Goal: Transaction & Acquisition: Purchase product/service

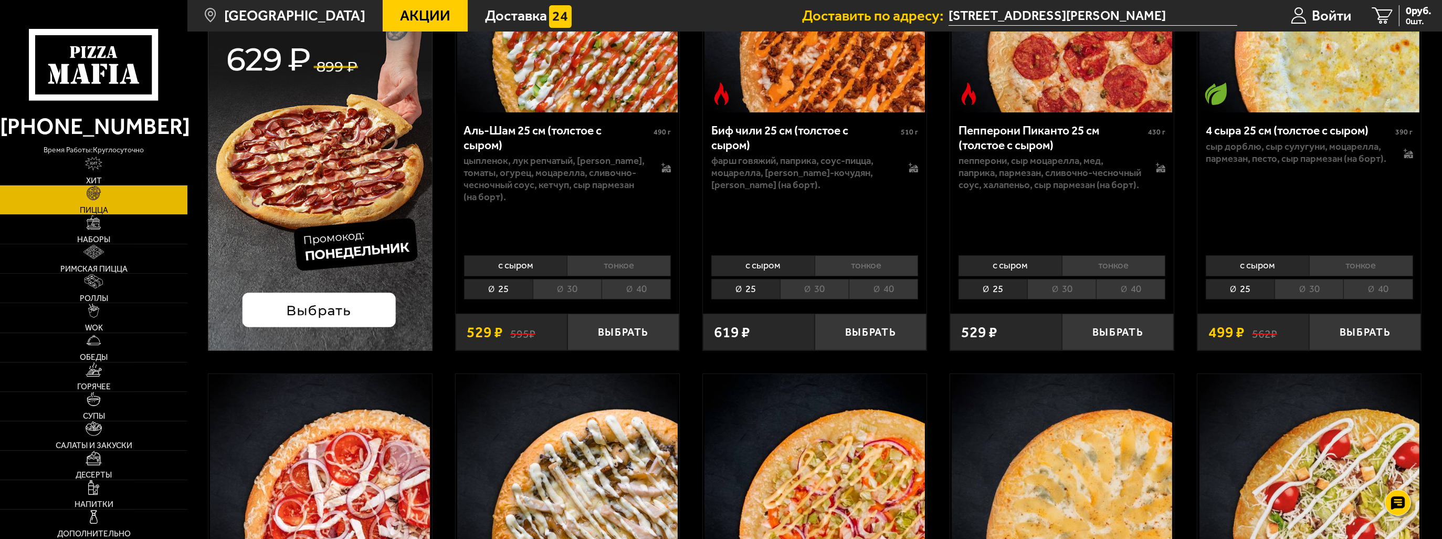
scroll to position [437, 0]
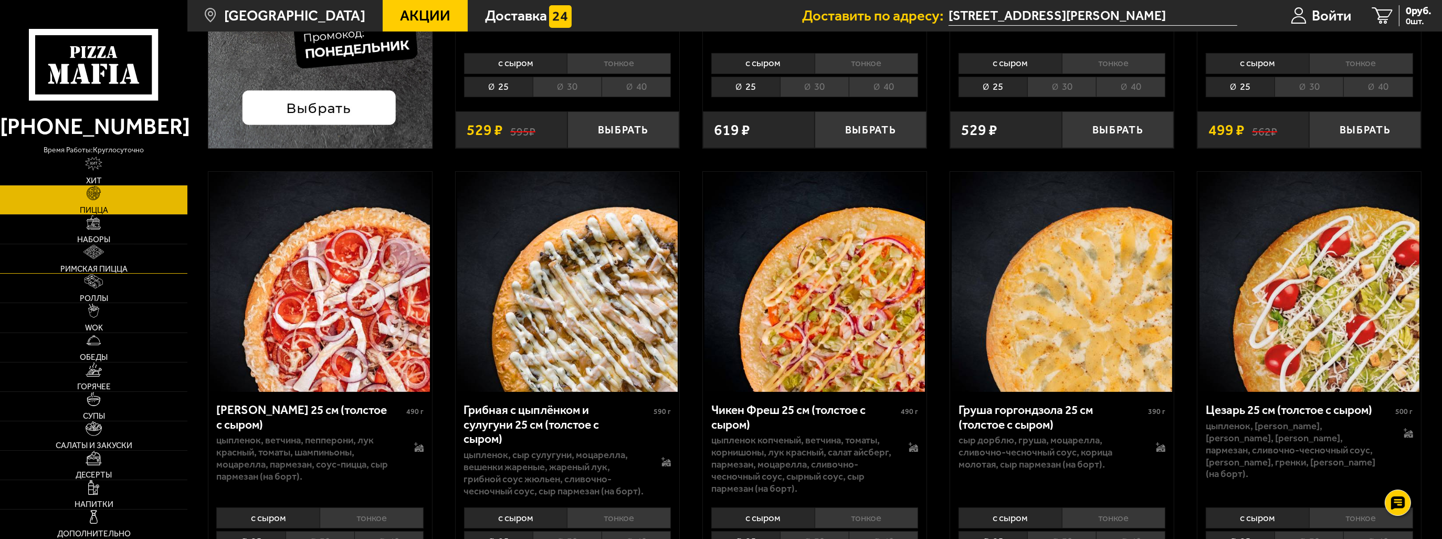
click at [77, 259] on link "Римская пицца" at bounding box center [93, 258] width 187 height 29
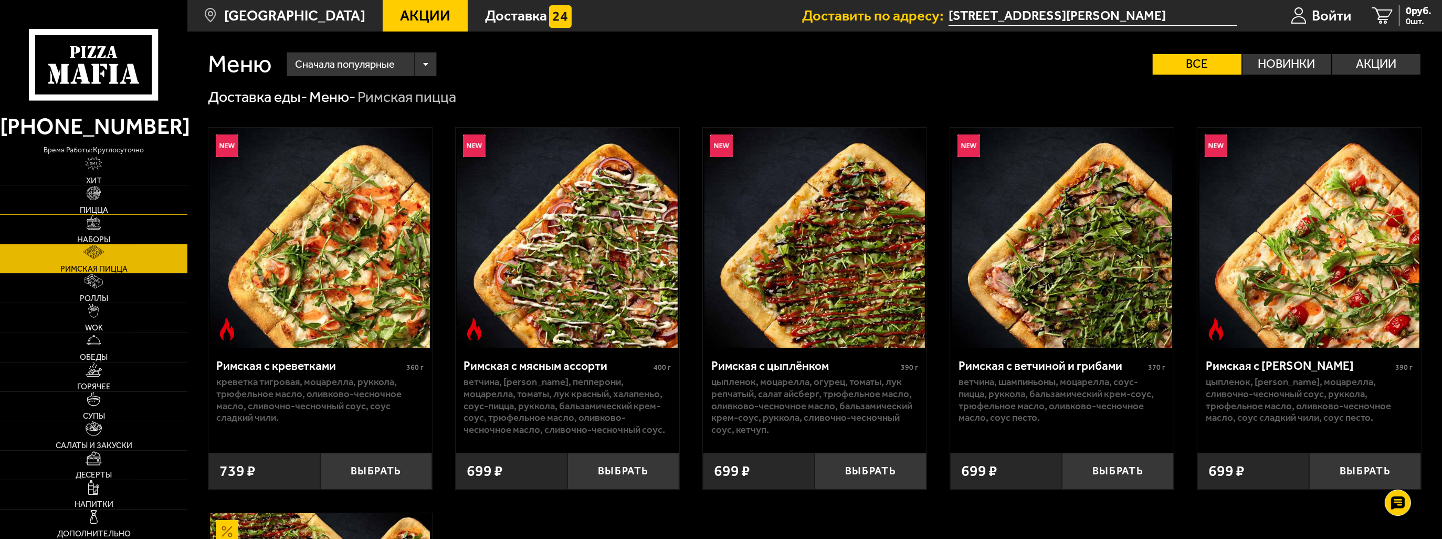
click at [98, 201] on link "Пицца" at bounding box center [93, 199] width 187 height 29
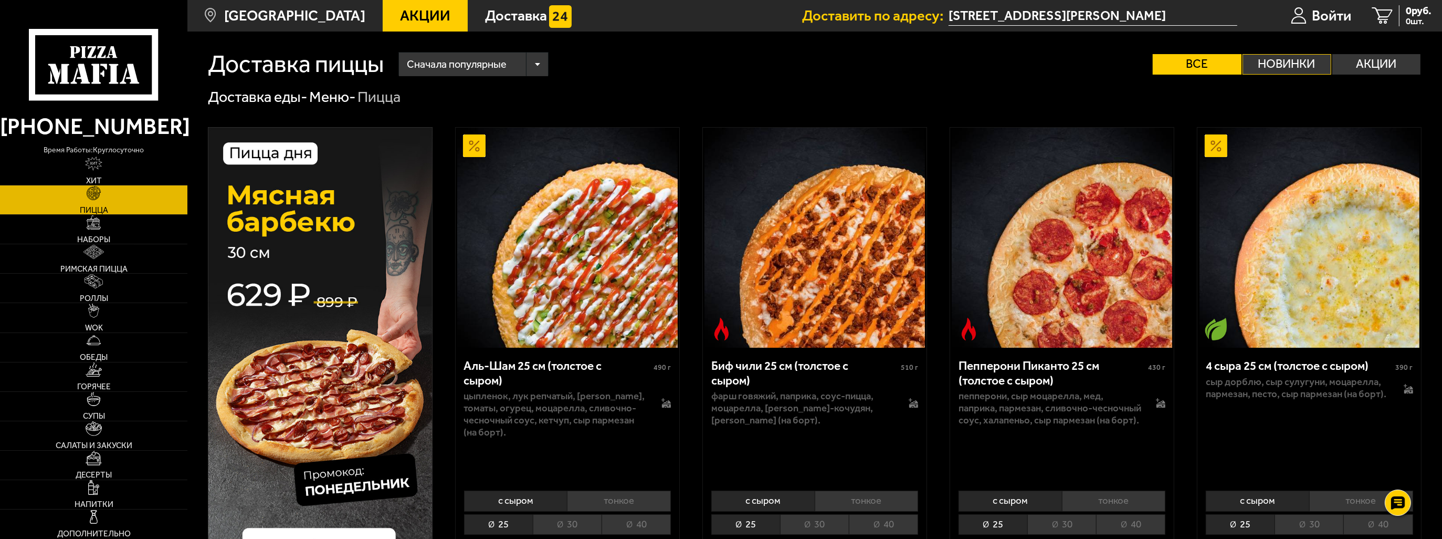
click at [1292, 59] on label "Новинки" at bounding box center [1287, 64] width 89 height 20
click at [0, 0] on input "Новинки" at bounding box center [0, 0] width 0 height 0
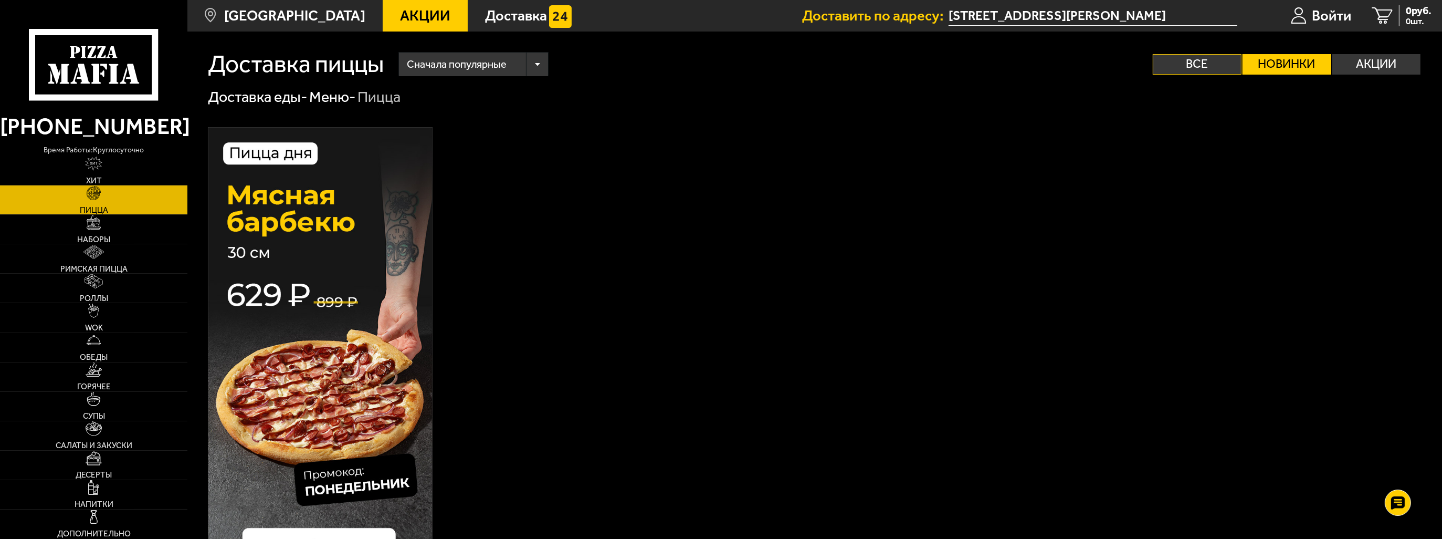
click at [1190, 70] on label "Все" at bounding box center [1197, 64] width 89 height 20
click at [0, 0] on input "Все" at bounding box center [0, 0] width 0 height 0
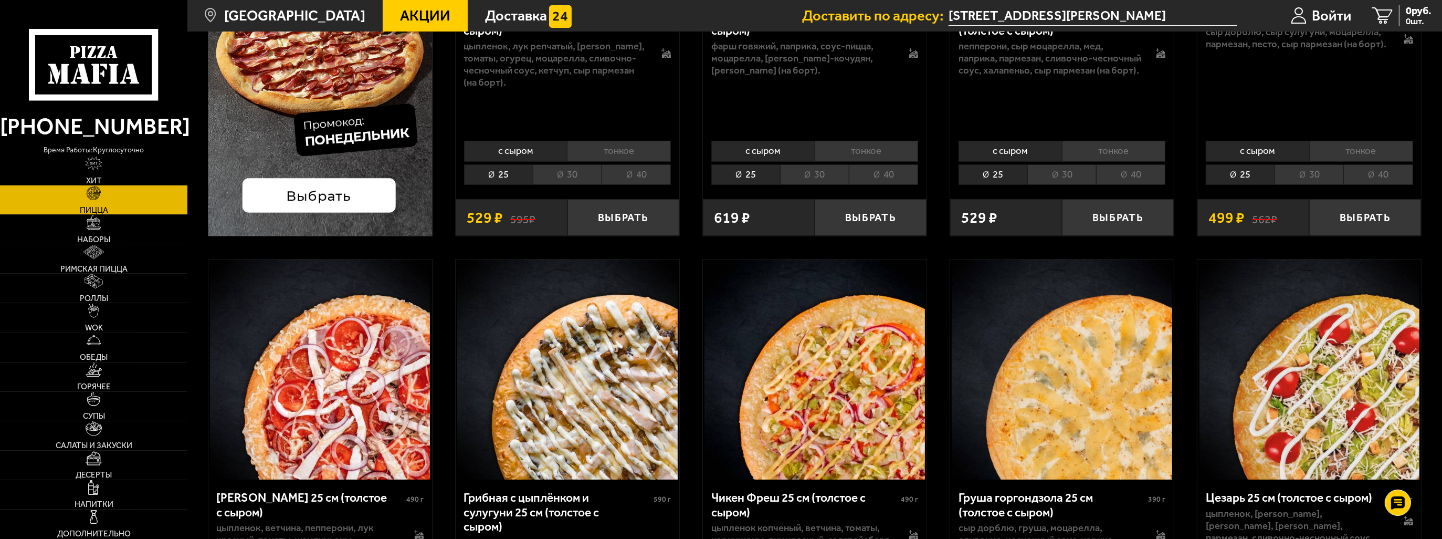
scroll to position [612, 0]
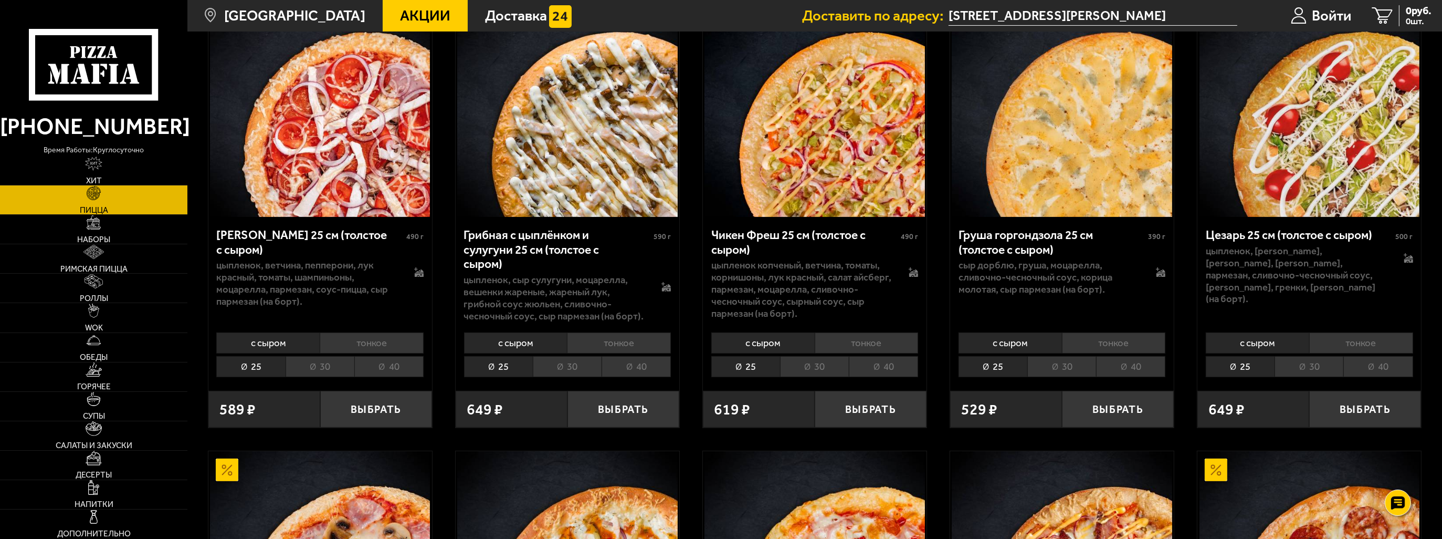
click at [889, 364] on li "40" at bounding box center [883, 366] width 69 height 21
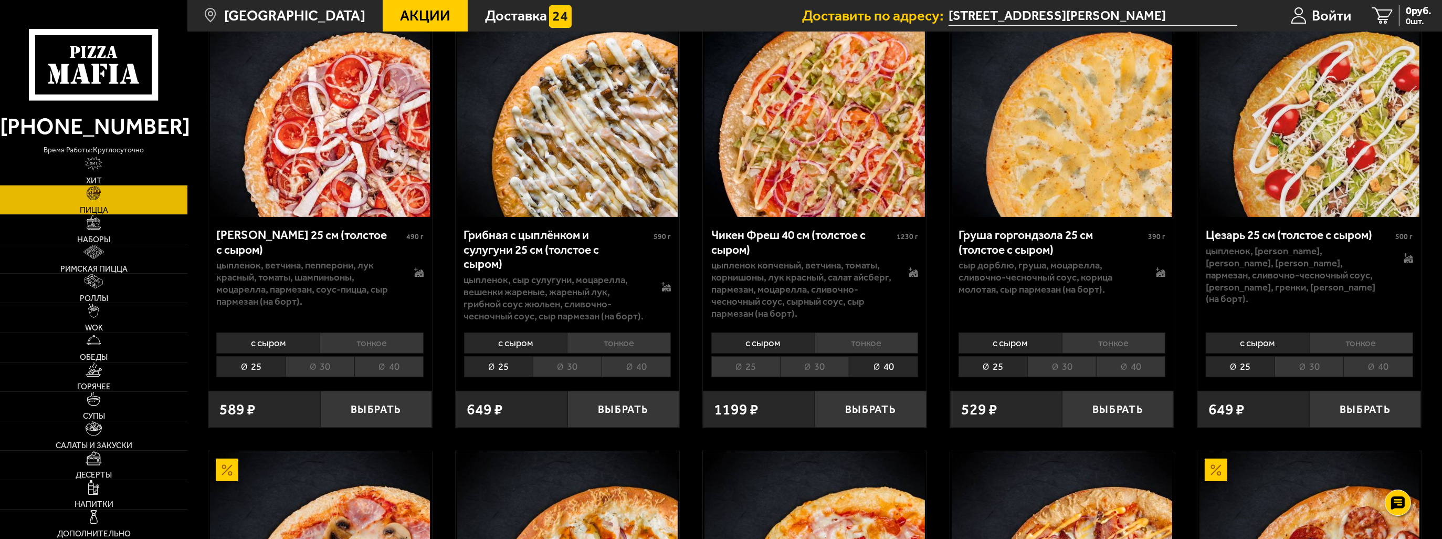
click at [766, 368] on li "25" at bounding box center [746, 366] width 69 height 21
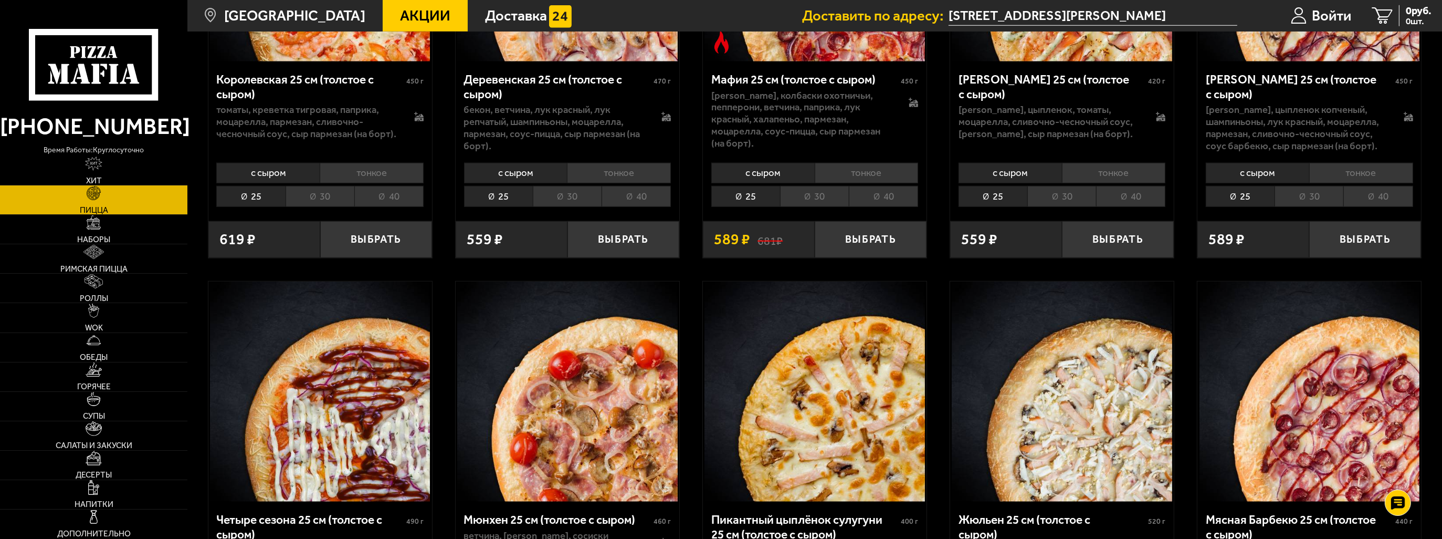
scroll to position [1925, 0]
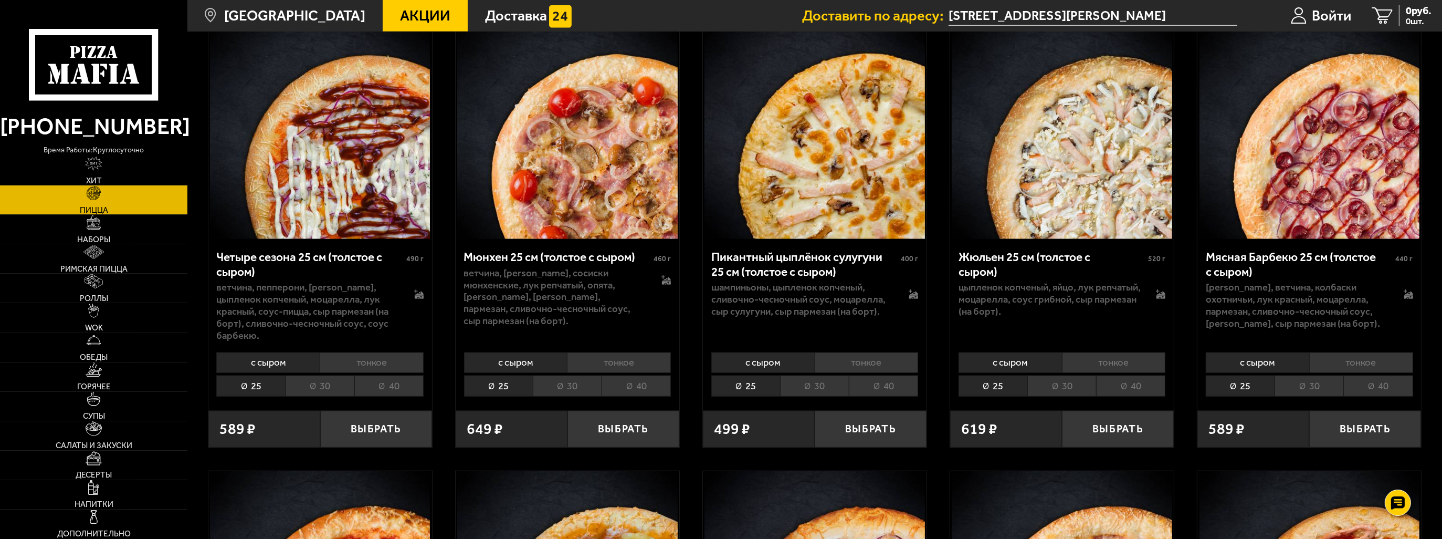
click at [1058, 385] on li "30" at bounding box center [1062, 385] width 69 height 21
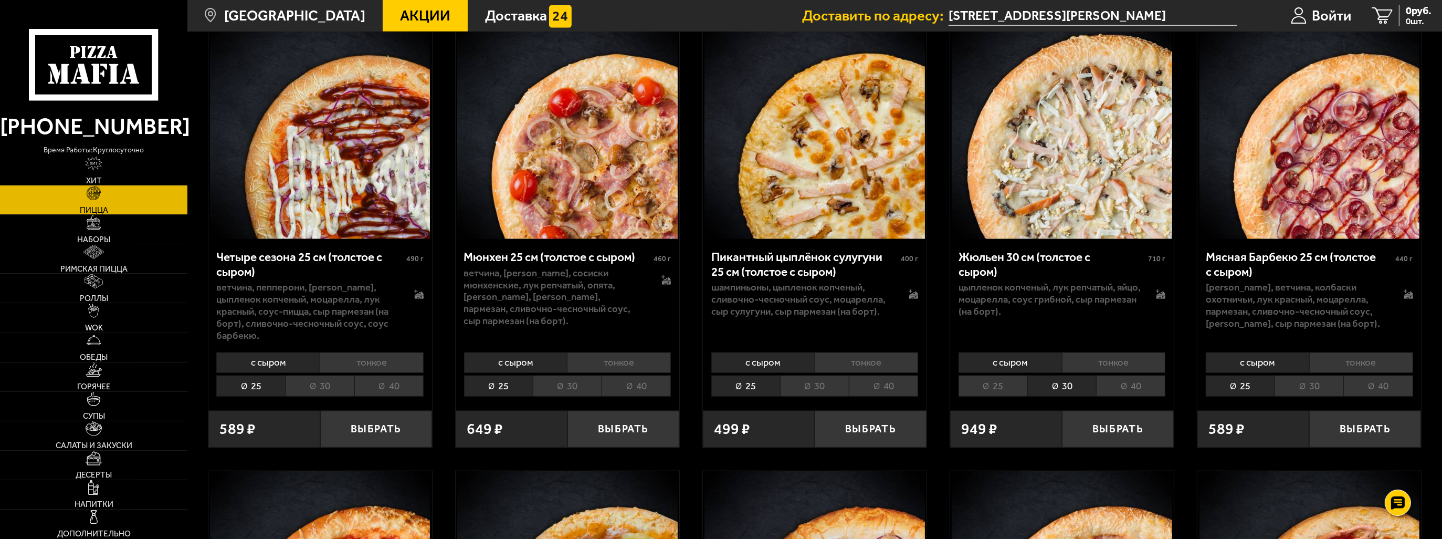
click at [1122, 394] on li "40" at bounding box center [1130, 385] width 69 height 21
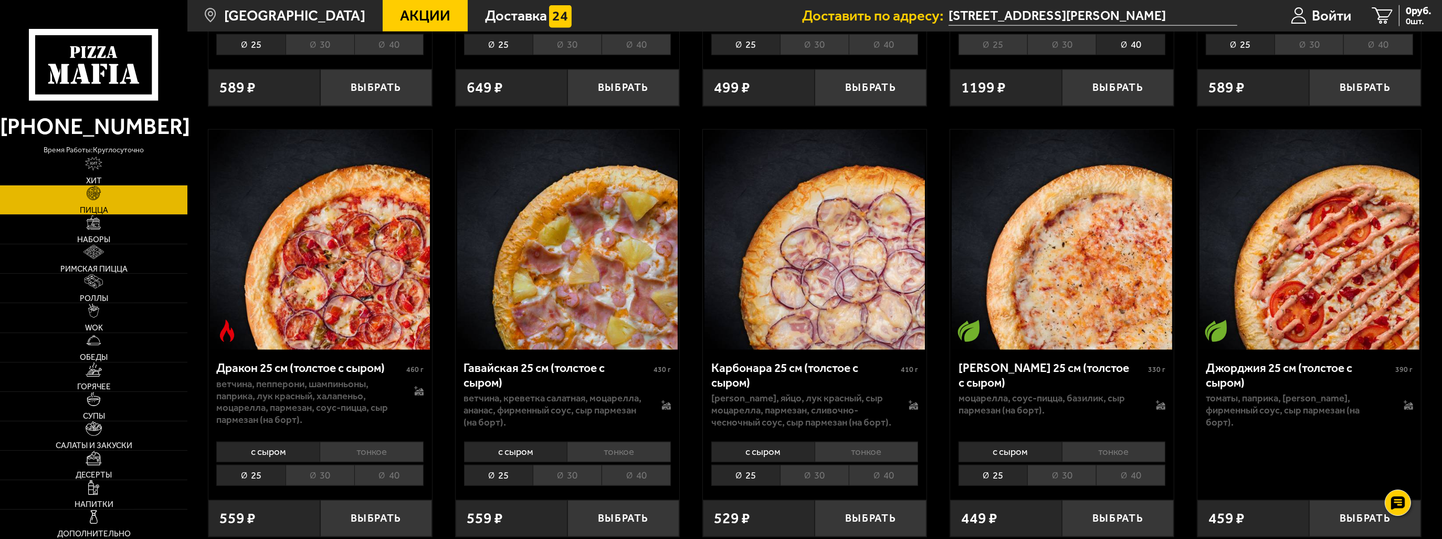
scroll to position [2275, 0]
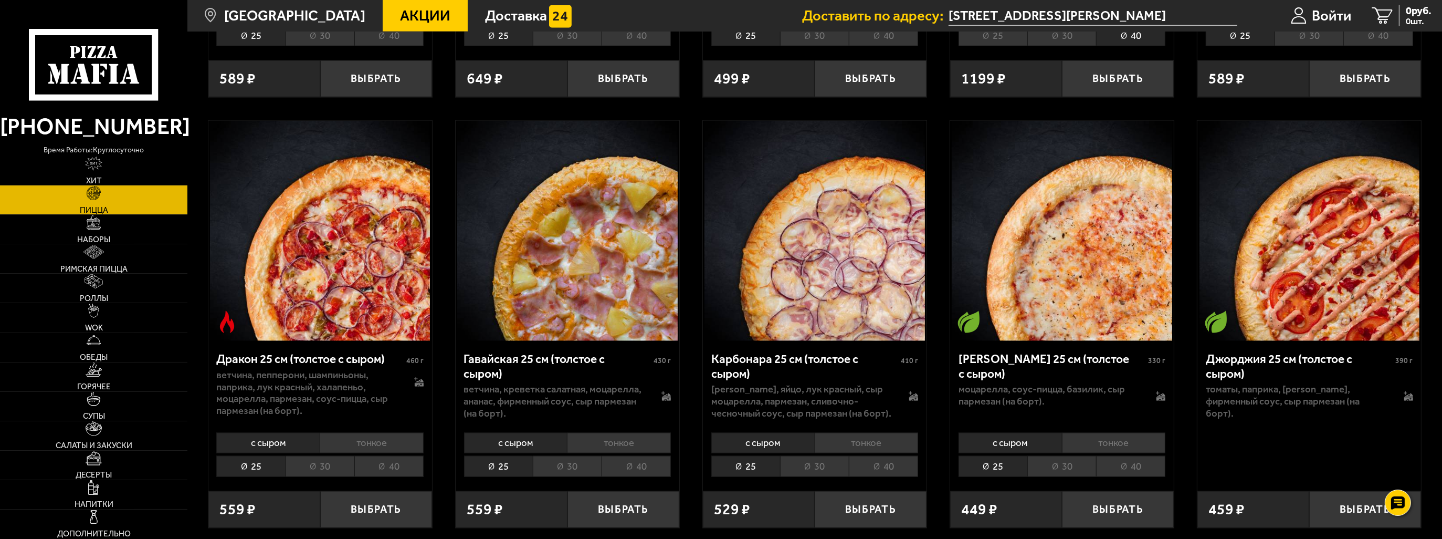
click at [394, 465] on li "40" at bounding box center [388, 466] width 69 height 21
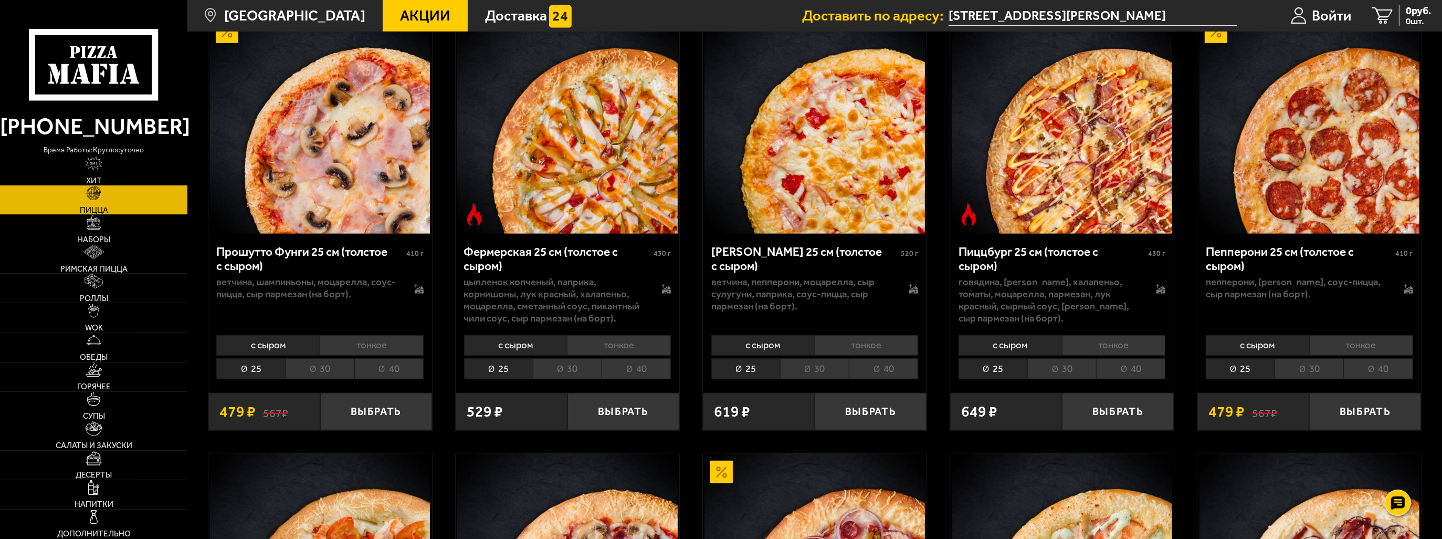
scroll to position [875, 0]
